Goal: Information Seeking & Learning: Learn about a topic

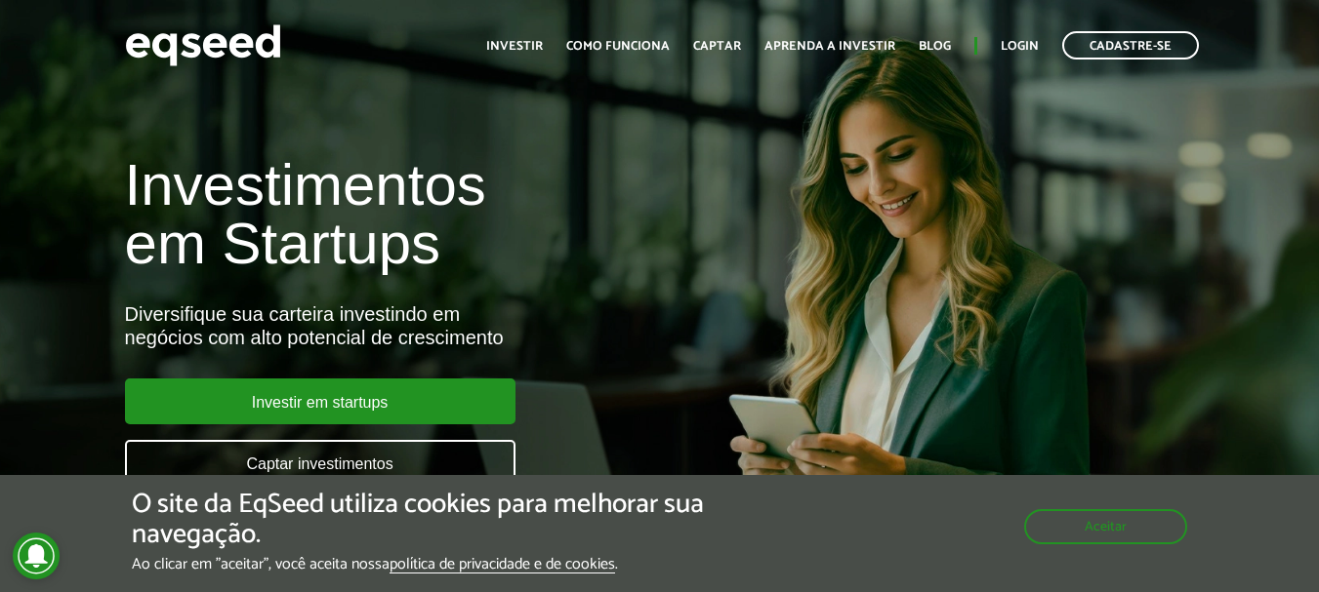
click at [429, 178] on h1 "Investimentos em Startups" at bounding box center [440, 214] width 631 height 117
click at [388, 120] on div "Investimentos em Startups Diversifique sua carteira investindo em negócios com …" at bounding box center [440, 309] width 660 height 385
click at [184, 39] on img at bounding box center [203, 46] width 156 height 52
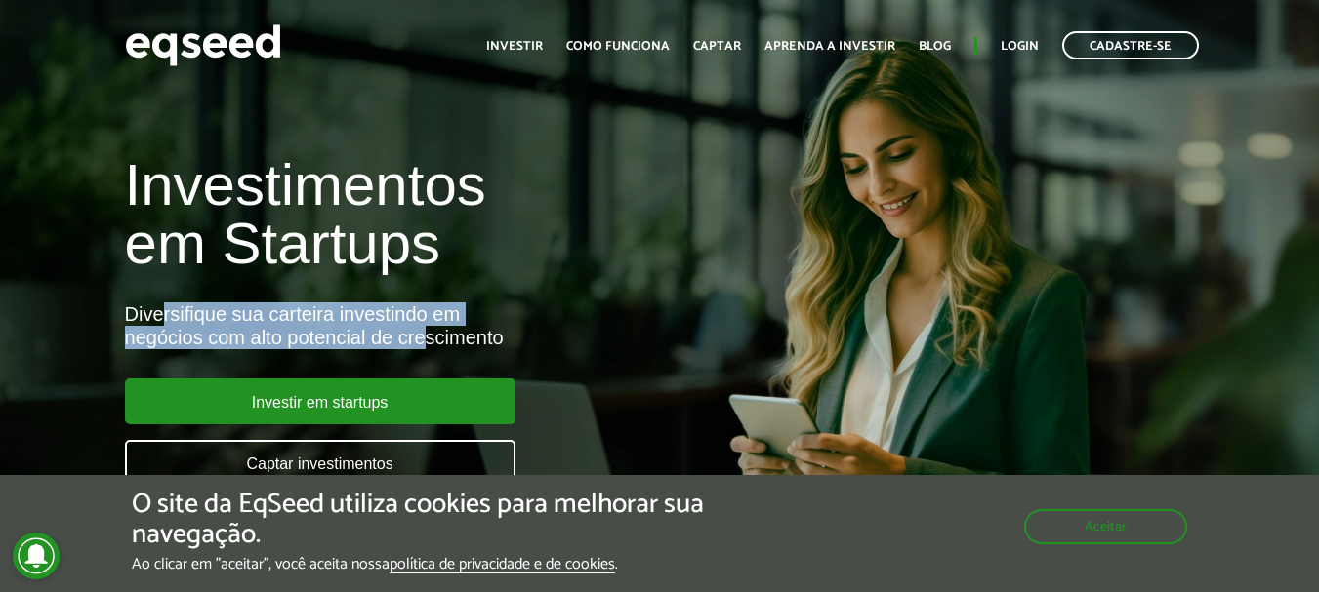
drag, startPoint x: 163, startPoint y: 307, endPoint x: 427, endPoint y: 334, distance: 264.9
click at [427, 334] on div "Diversifique sua carteira investindo em negócios com alto potencial de crescime…" at bounding box center [440, 326] width 631 height 47
drag, startPoint x: 427, startPoint y: 334, endPoint x: 436, endPoint y: 327, distance: 11.9
click at [428, 334] on div "Diversifique sua carteira investindo em negócios com alto potencial de crescime…" at bounding box center [440, 326] width 631 height 47
click at [477, 288] on div "Investimentos em Startups Diversifique sua carteira investindo em negócios com …" at bounding box center [440, 309] width 660 height 385
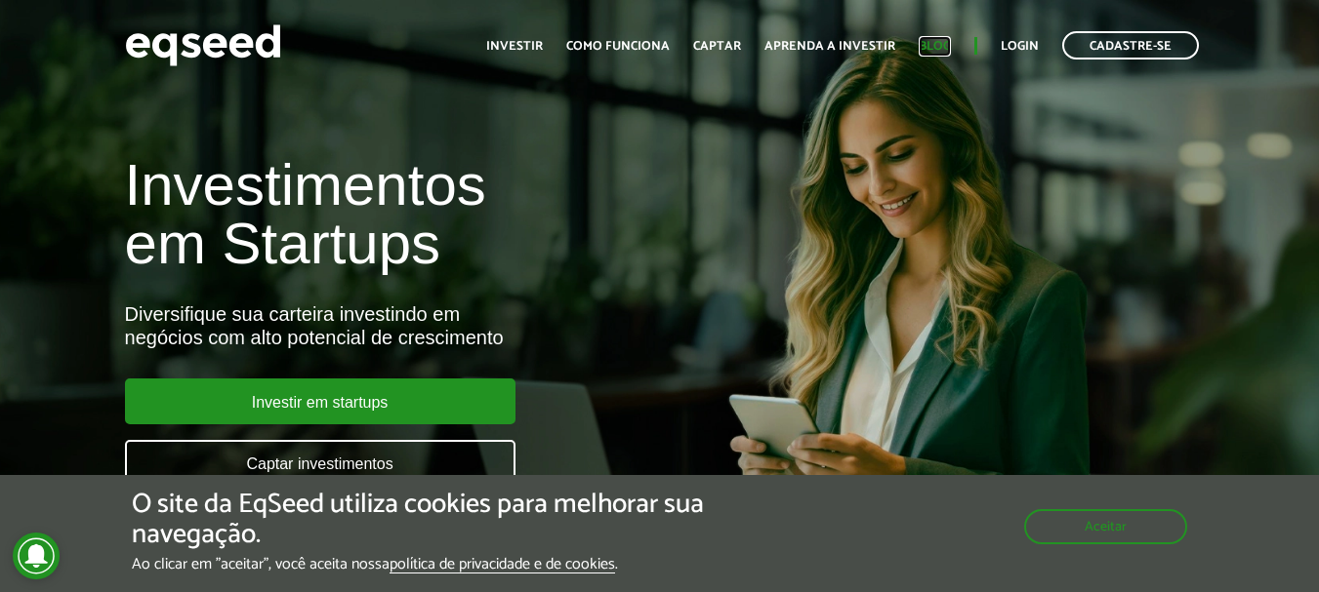
click at [923, 42] on link "Blog" at bounding box center [935, 46] width 32 height 13
